Goal: Find specific page/section: Find specific page/section

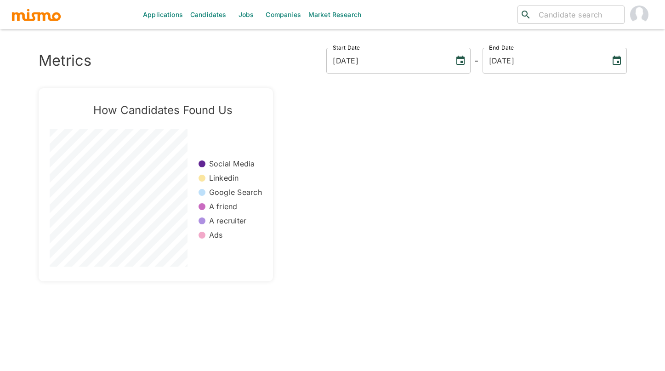
click at [172, 14] on link "Applications" at bounding box center [162, 14] width 47 height 29
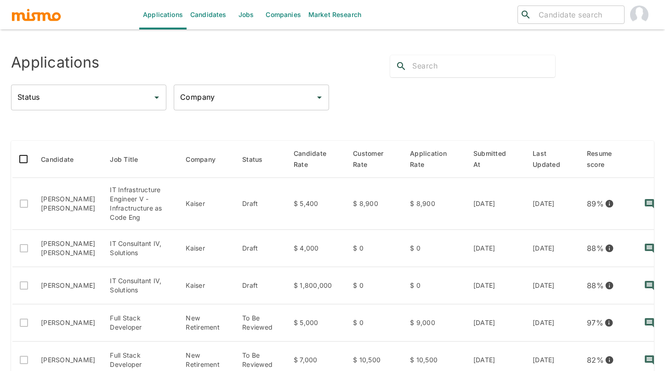
click at [279, 98] on input "Company" at bounding box center [244, 97] width 133 height 17
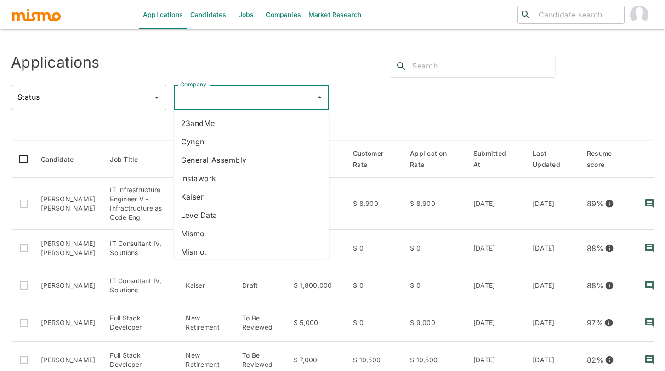
click at [242, 16] on link "Jobs" at bounding box center [246, 14] width 32 height 29
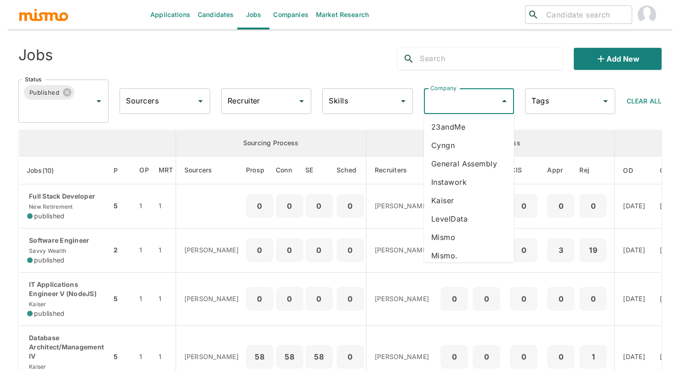
scroll to position [135, 0]
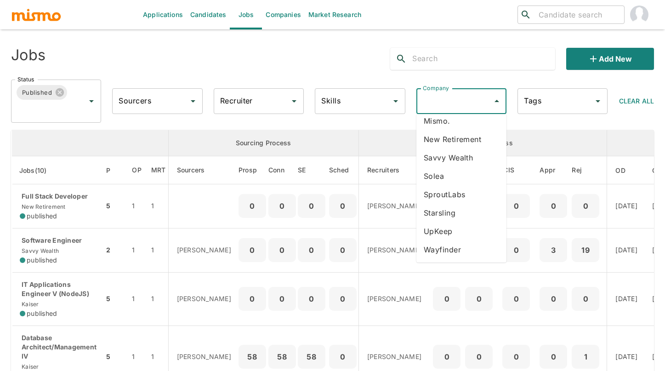
click at [439, 158] on li "Savvy Wealth" at bounding box center [462, 158] width 90 height 18
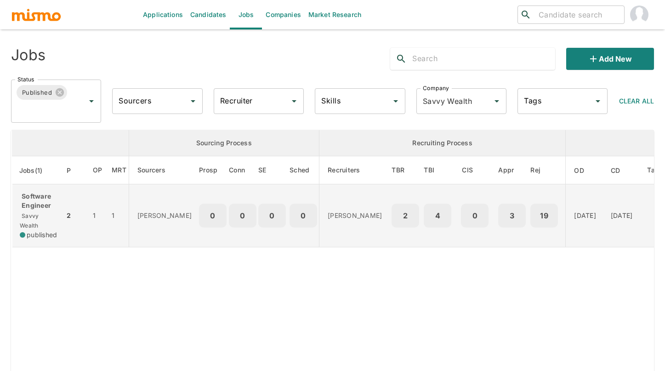
click at [48, 216] on div "Software Engineer Savvy Wealth published" at bounding box center [38, 216] width 37 height 48
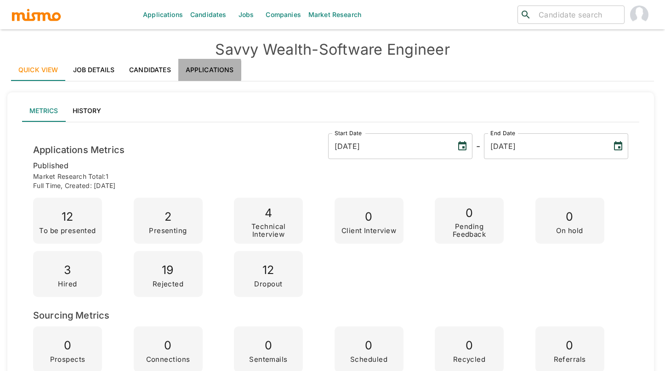
click at [198, 70] on link "Applications" at bounding box center [209, 70] width 63 height 22
